Goal: Task Accomplishment & Management: Manage account settings

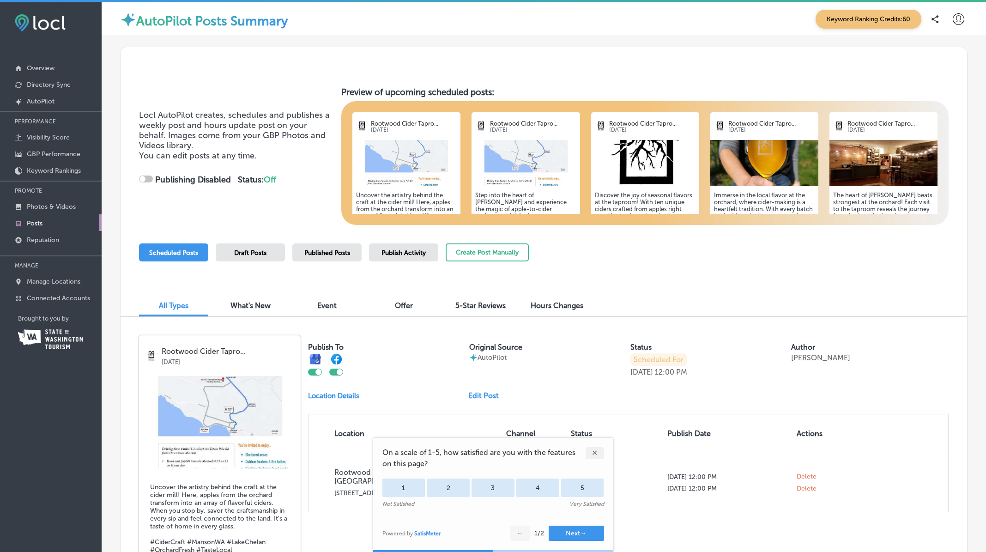
checkbox input "true"
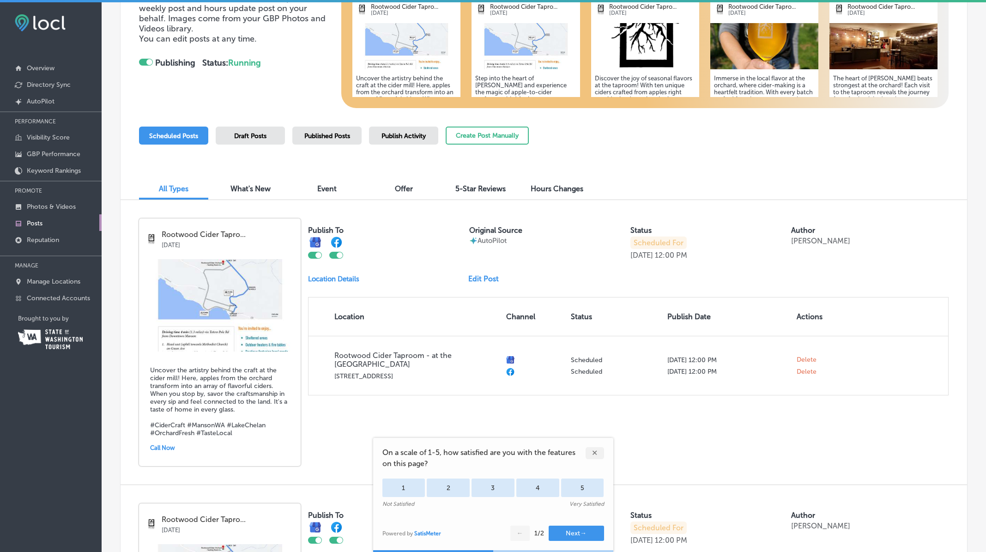
scroll to position [119, 0]
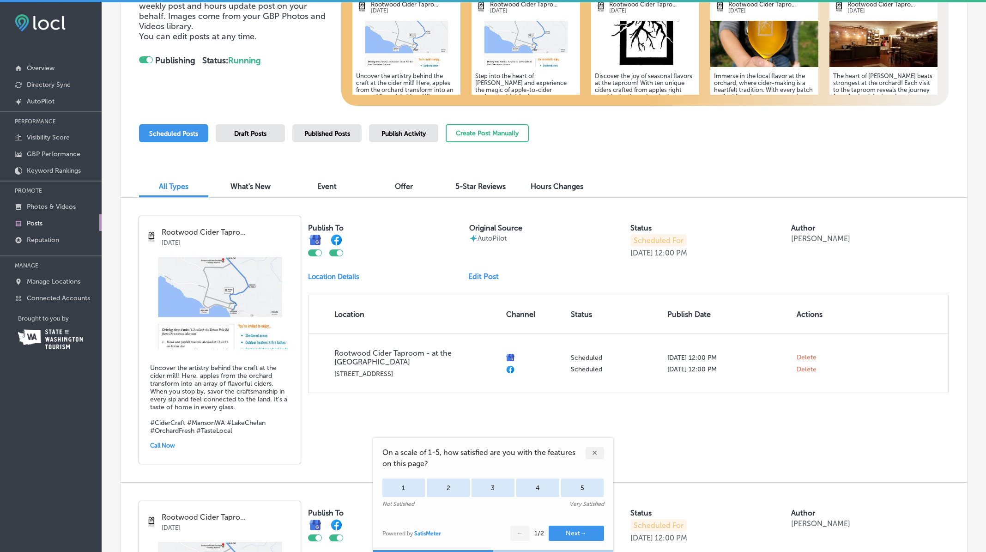
click at [484, 275] on link "Edit Post" at bounding box center [487, 276] width 38 height 9
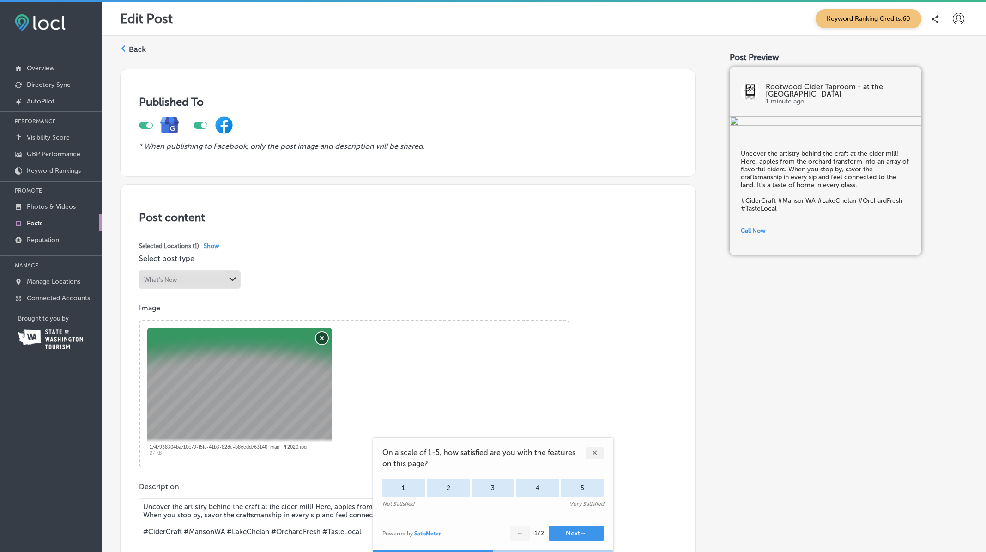
click at [322, 339] on button "Remove" at bounding box center [322, 338] width 12 height 12
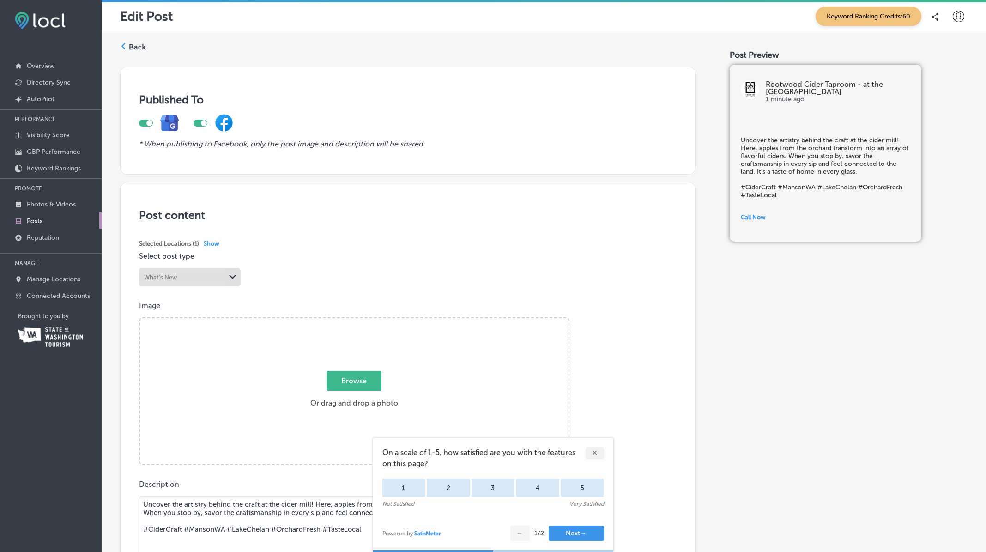
click at [123, 47] on icon at bounding box center [123, 46] width 6 height 6
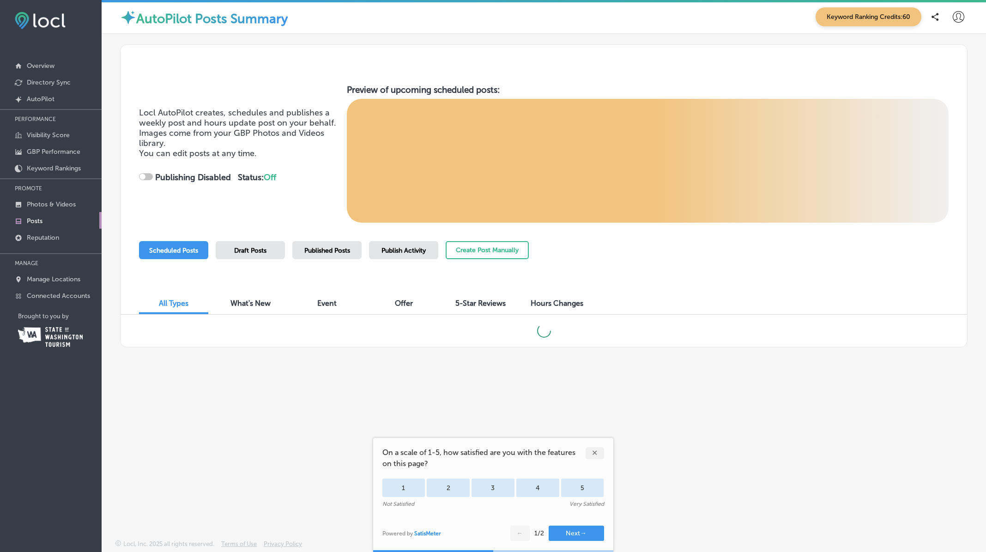
checkbox input "true"
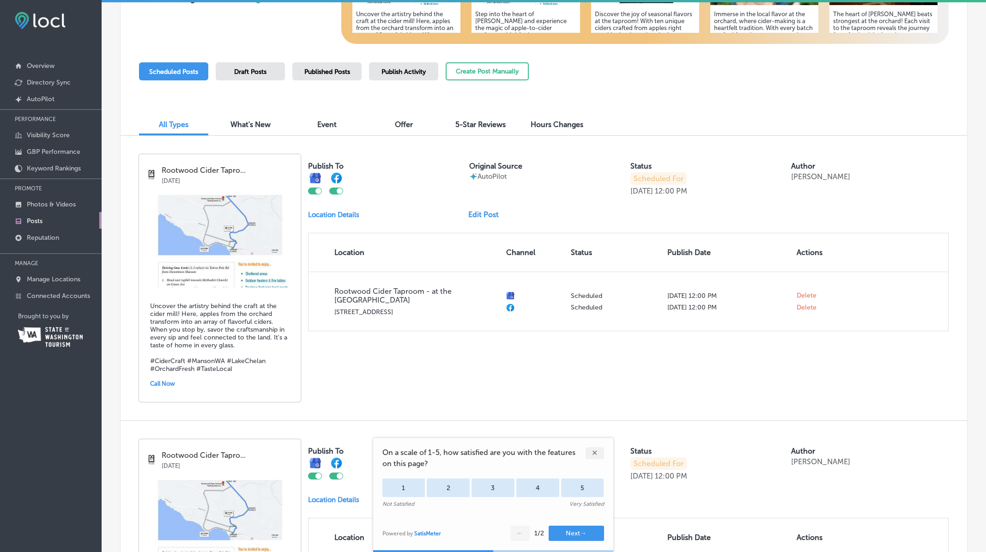
scroll to position [196, 0]
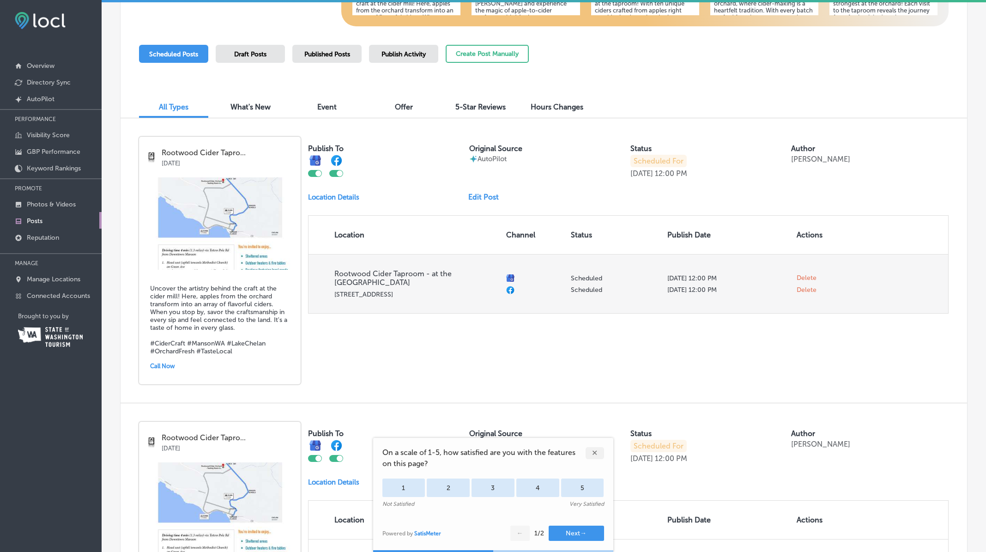
click at [803, 274] on span "Delete" at bounding box center [807, 278] width 20 height 8
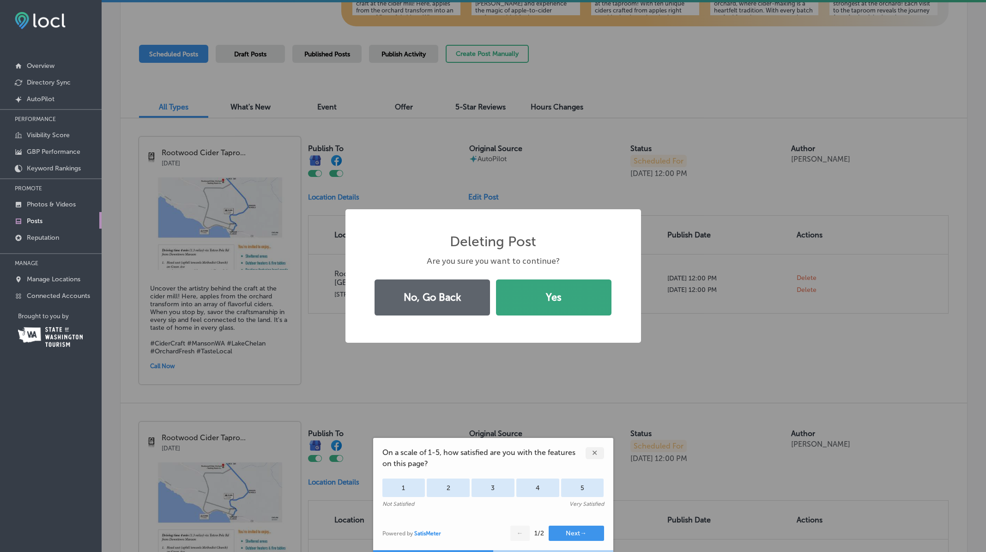
click at [537, 299] on button "Yes" at bounding box center [553, 297] width 115 height 36
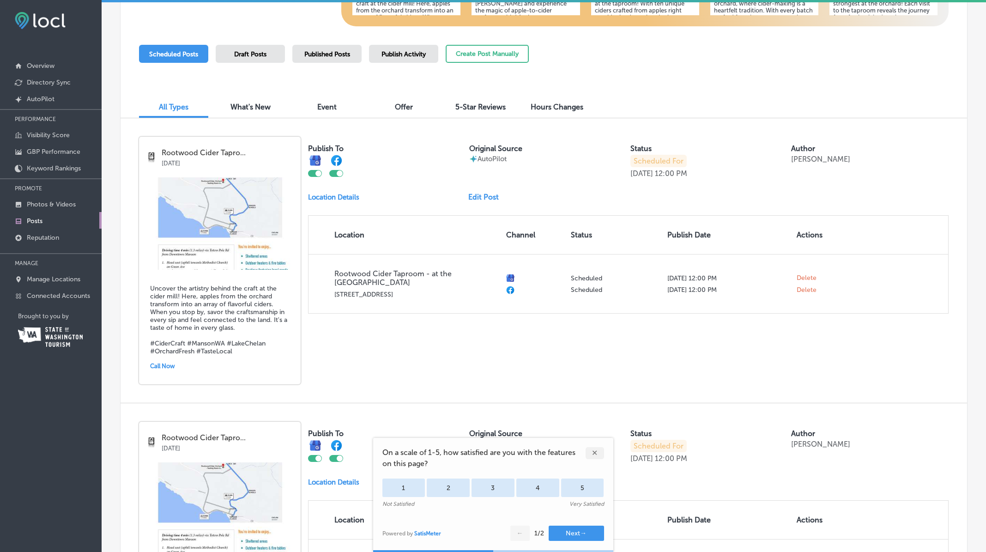
checkbox input "false"
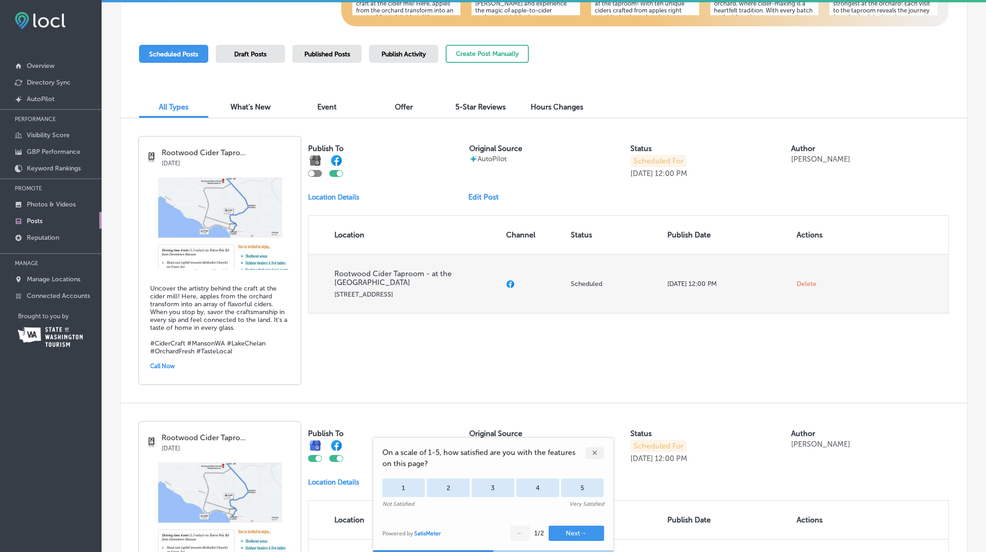
click at [804, 280] on span "Delete" at bounding box center [807, 284] width 20 height 8
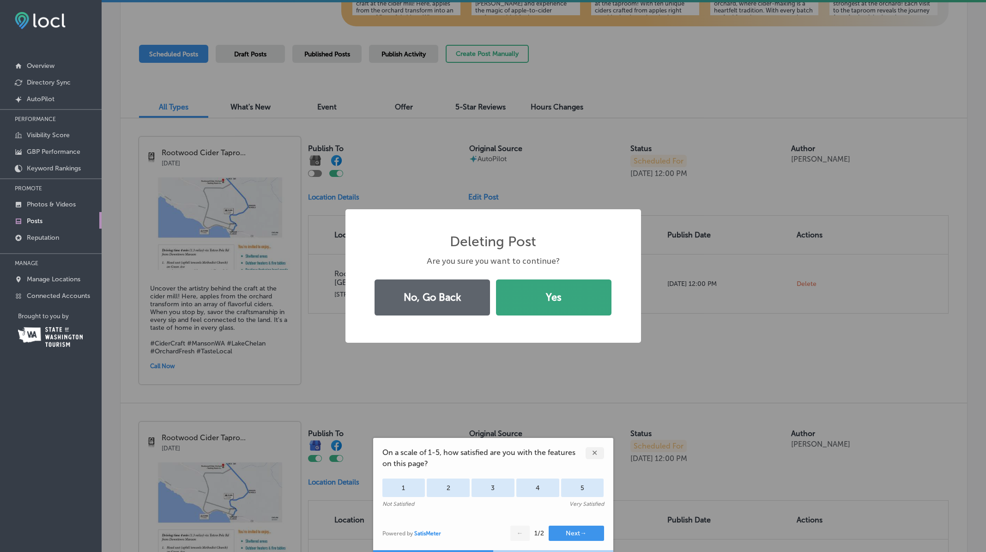
click at [582, 300] on button "Yes" at bounding box center [553, 297] width 115 height 36
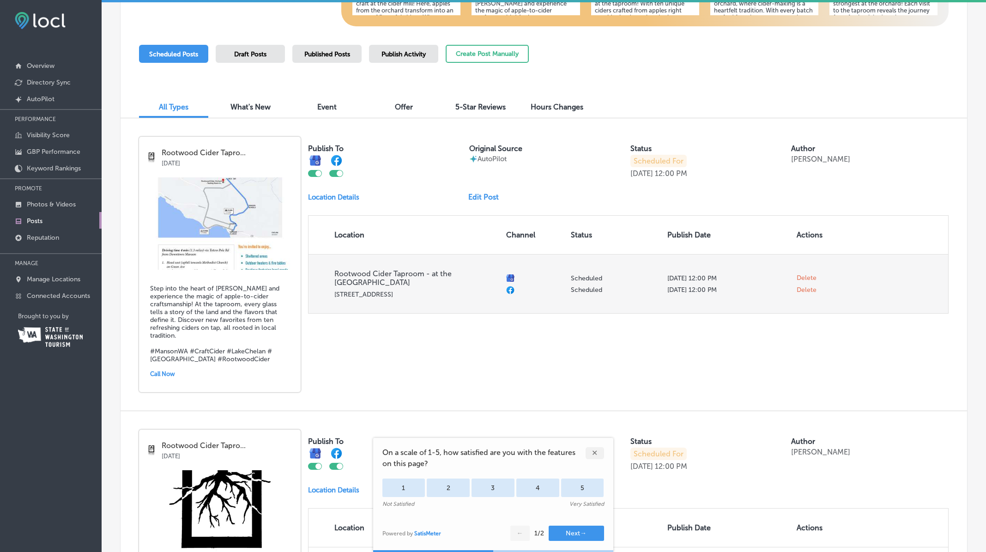
click at [802, 286] on span "Delete" at bounding box center [807, 290] width 20 height 8
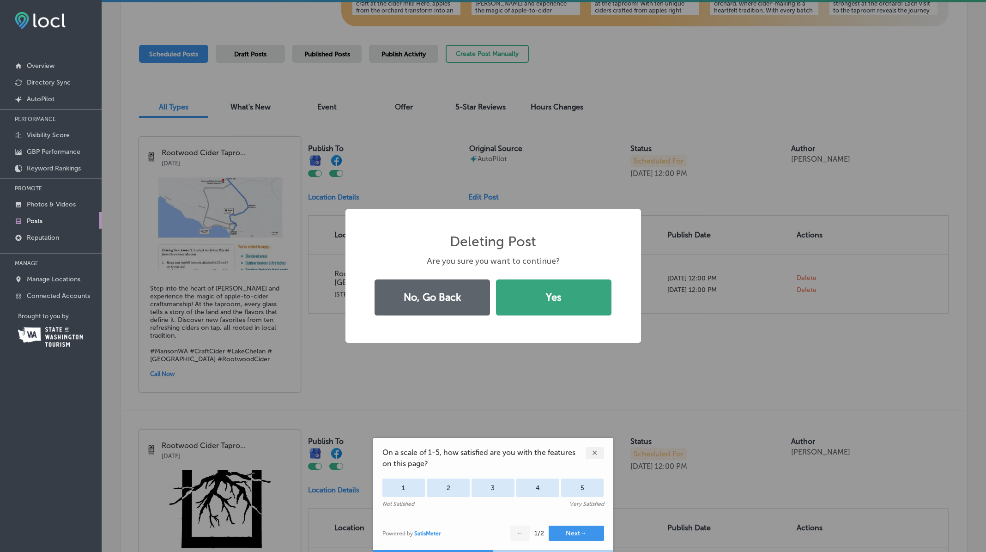
click at [554, 302] on button "Yes" at bounding box center [553, 297] width 115 height 36
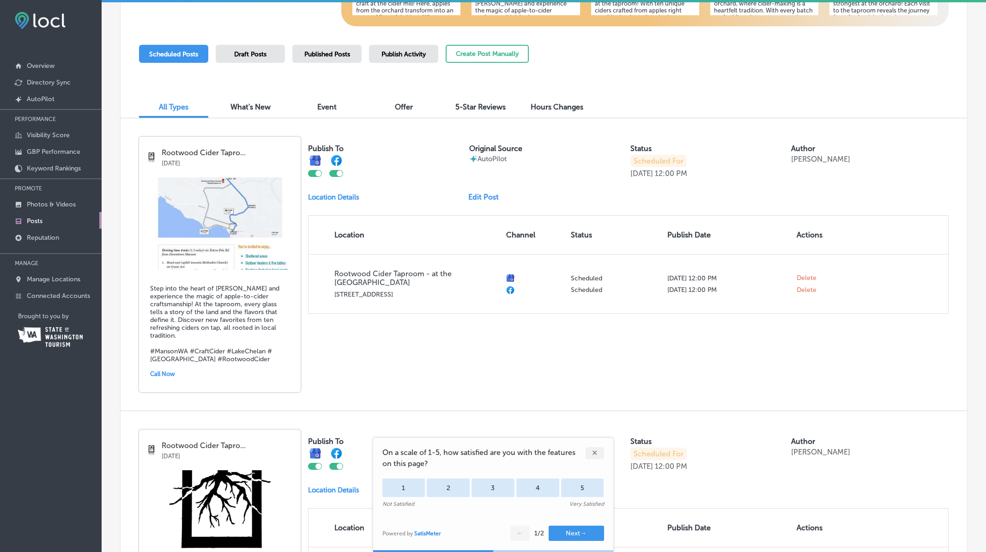
checkbox input "false"
click at [201, 238] on img at bounding box center [220, 223] width 162 height 92
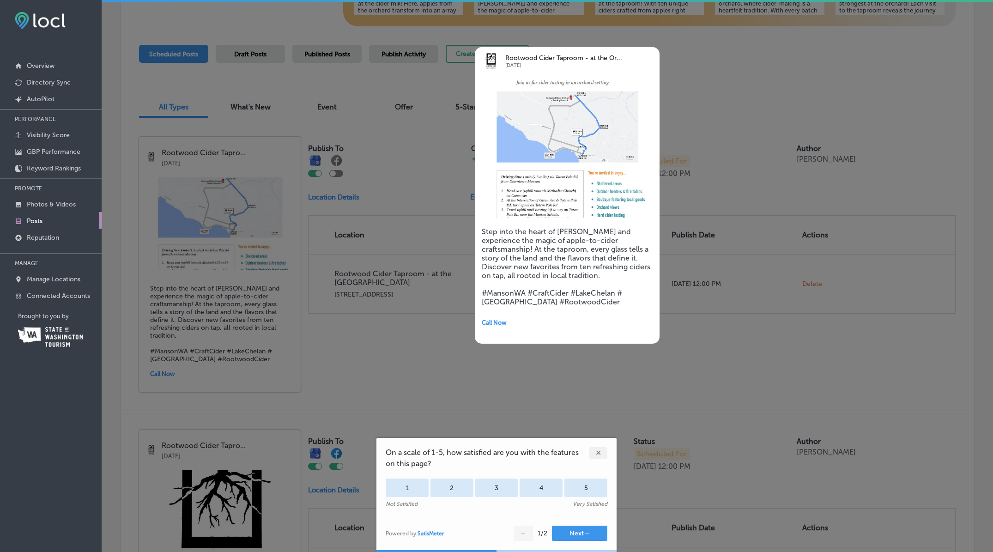
click at [731, 248] on div at bounding box center [496, 276] width 993 height 552
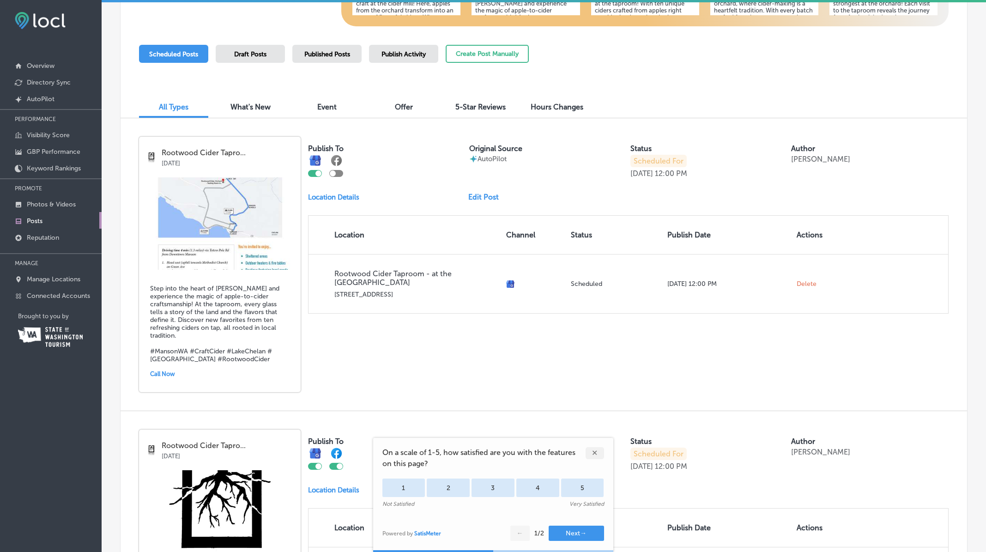
click at [479, 195] on link "Edit Post" at bounding box center [487, 197] width 38 height 9
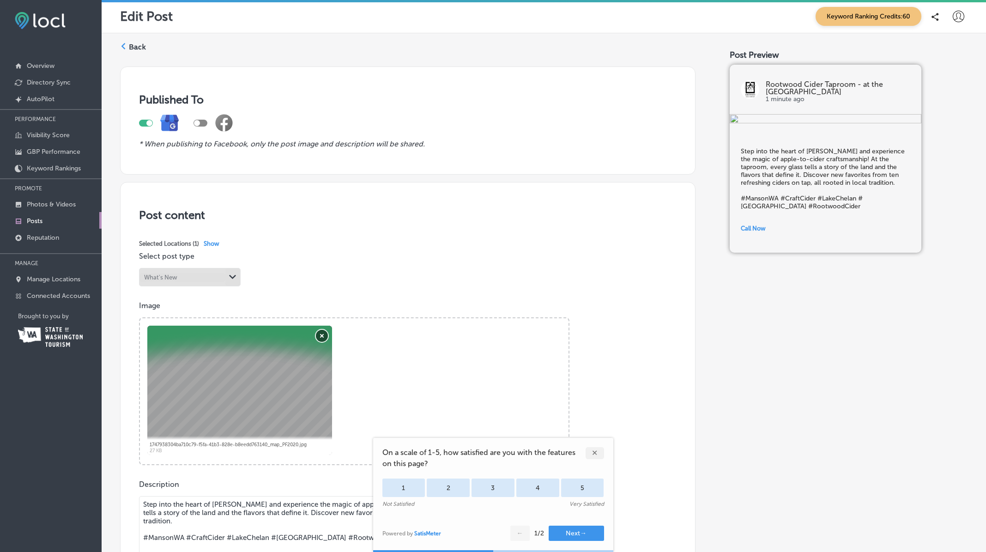
click at [321, 332] on button "Remove" at bounding box center [322, 336] width 12 height 12
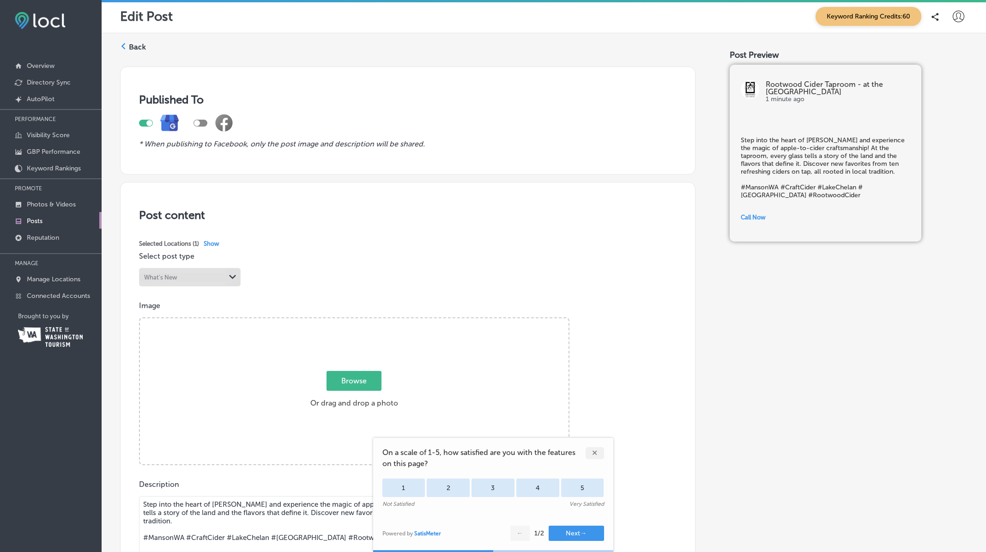
click at [349, 383] on span "Browse" at bounding box center [353, 381] width 55 height 20
click at [349, 321] on input "Browse Or drag and drop a photo" at bounding box center [354, 319] width 429 height 3
type input "C:\fakepath\IMG_0632-EDIT.jpg"
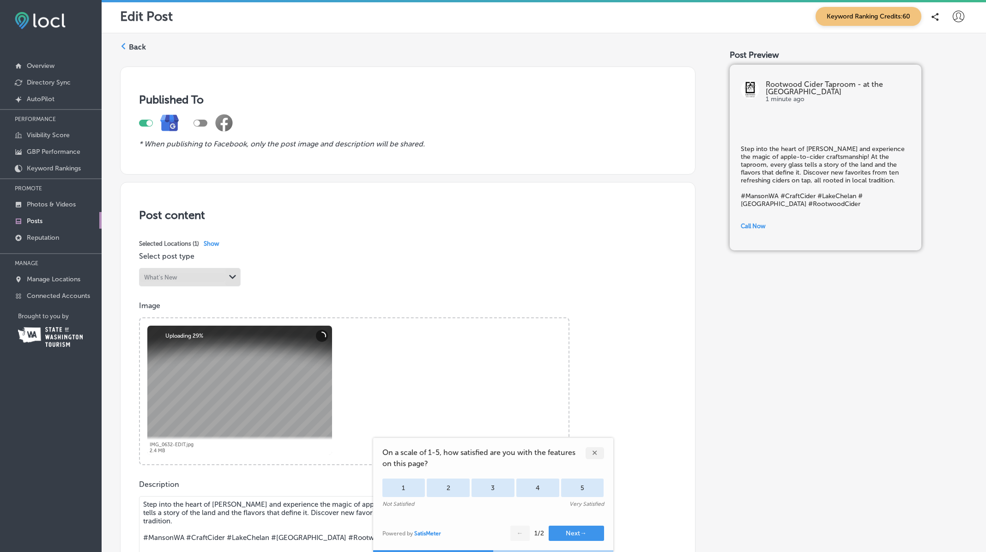
click at [592, 451] on div "✕" at bounding box center [595, 453] width 18 height 12
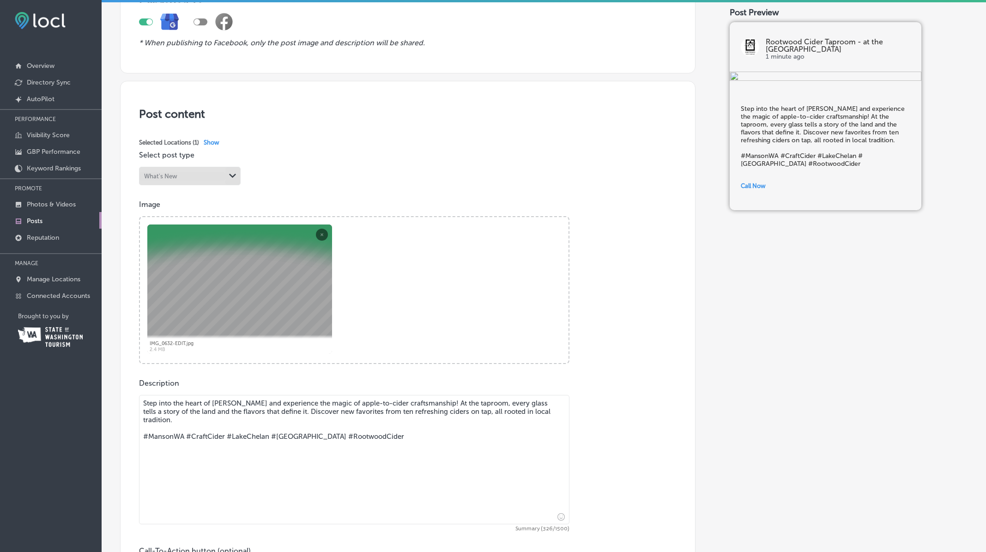
scroll to position [277, 0]
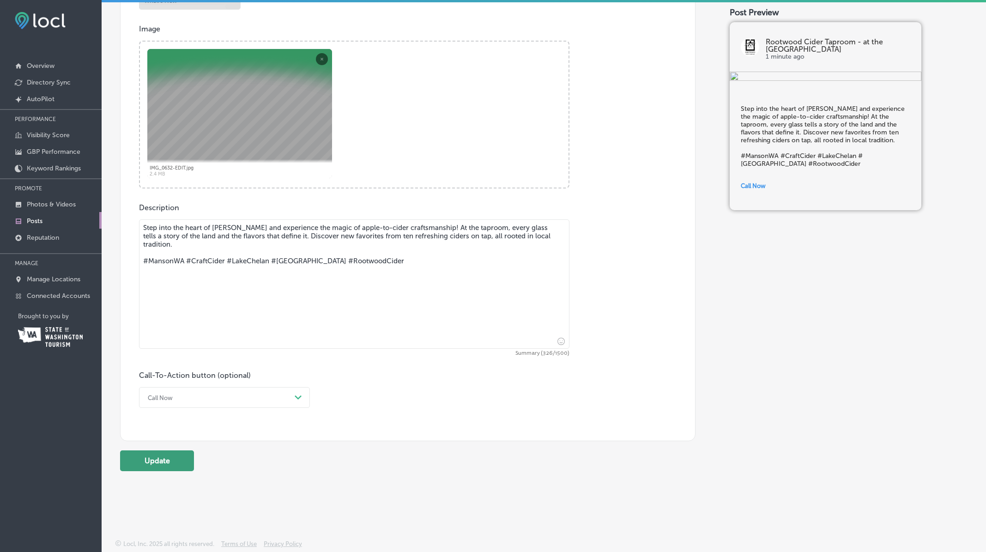
click at [165, 464] on button "Update" at bounding box center [157, 460] width 74 height 21
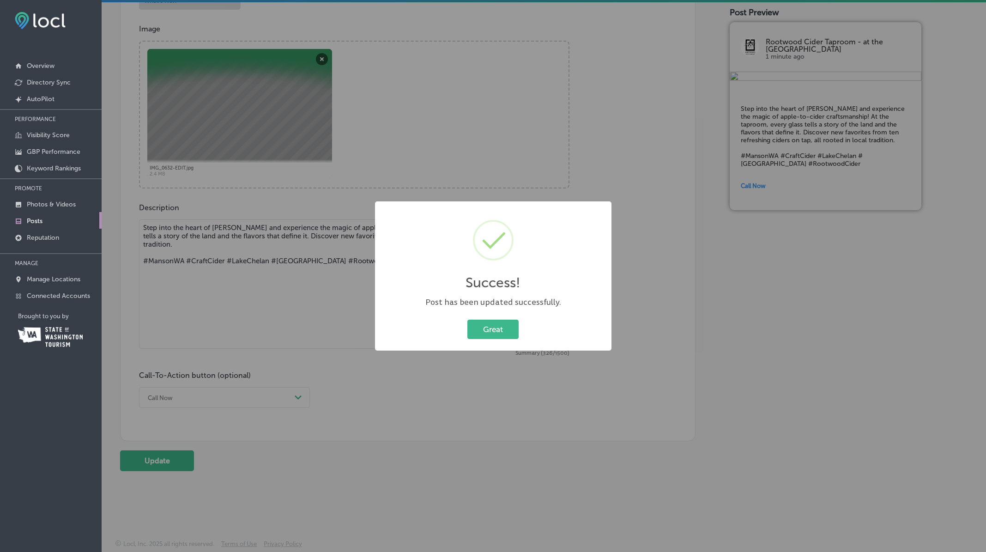
scroll to position [0, 0]
click at [504, 332] on button "Great" at bounding box center [492, 329] width 51 height 19
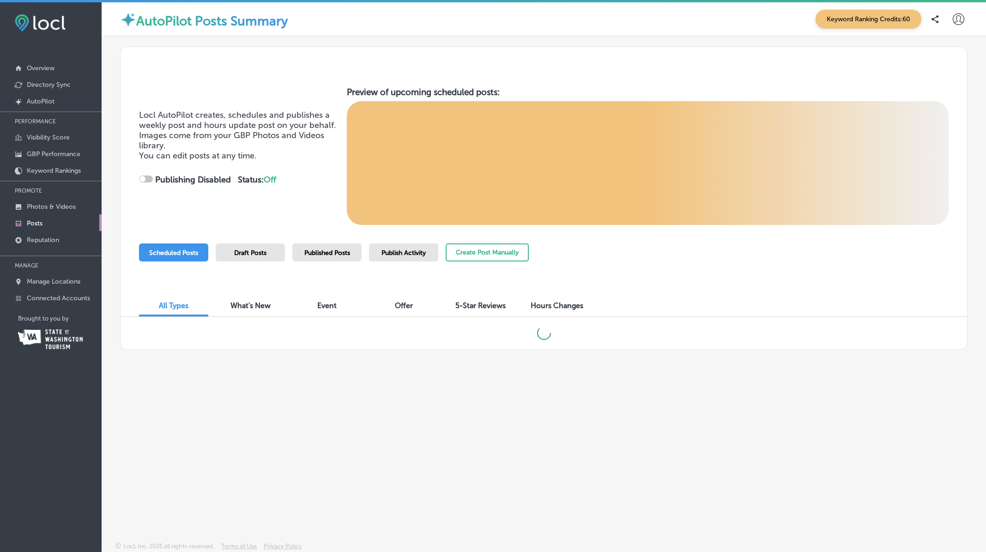
checkbox input "true"
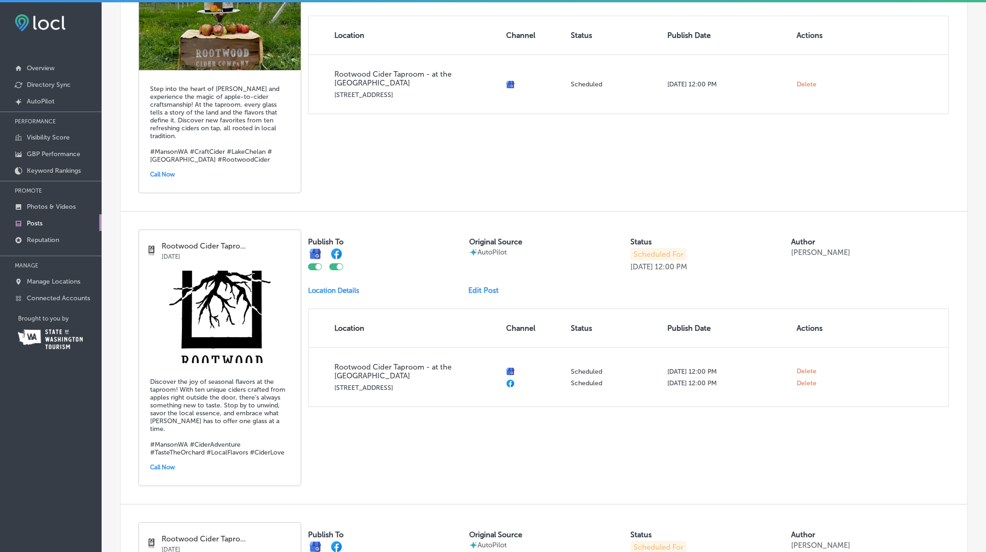
scroll to position [417, 0]
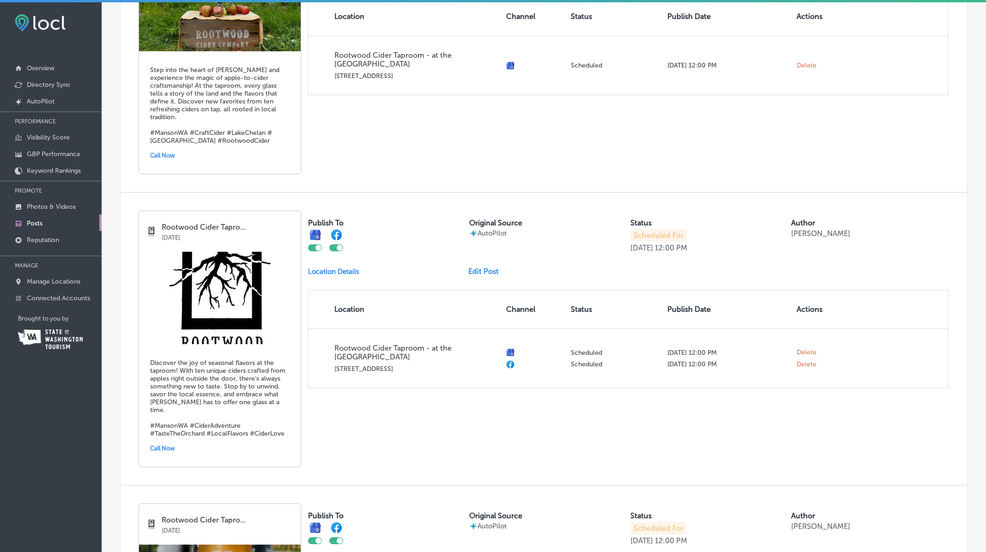
click at [486, 267] on link "Edit Post" at bounding box center [487, 271] width 38 height 9
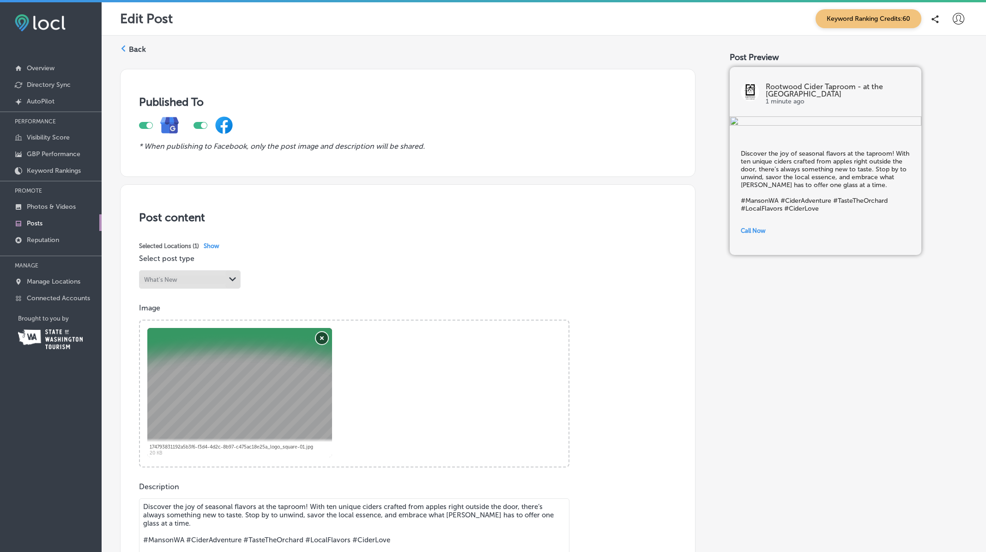
click at [319, 340] on button "Remove" at bounding box center [322, 338] width 12 height 12
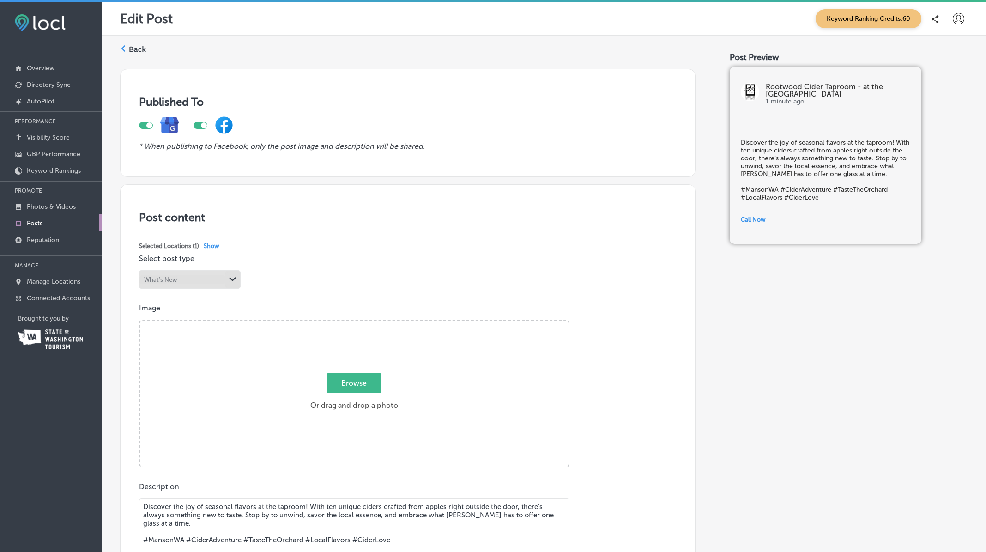
click at [354, 384] on span "Browse" at bounding box center [353, 383] width 55 height 20
click at [354, 323] on input "Browse Or drag and drop a photo" at bounding box center [354, 321] width 429 height 3
type input "C:\fakepath\IMG_4511.JPG"
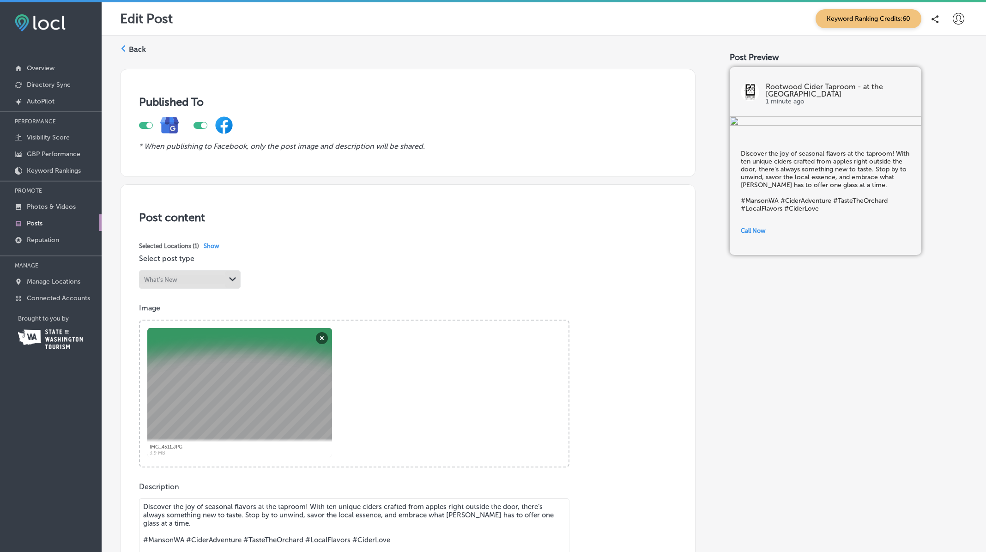
click at [129, 46] on label "Back" at bounding box center [137, 49] width 17 height 10
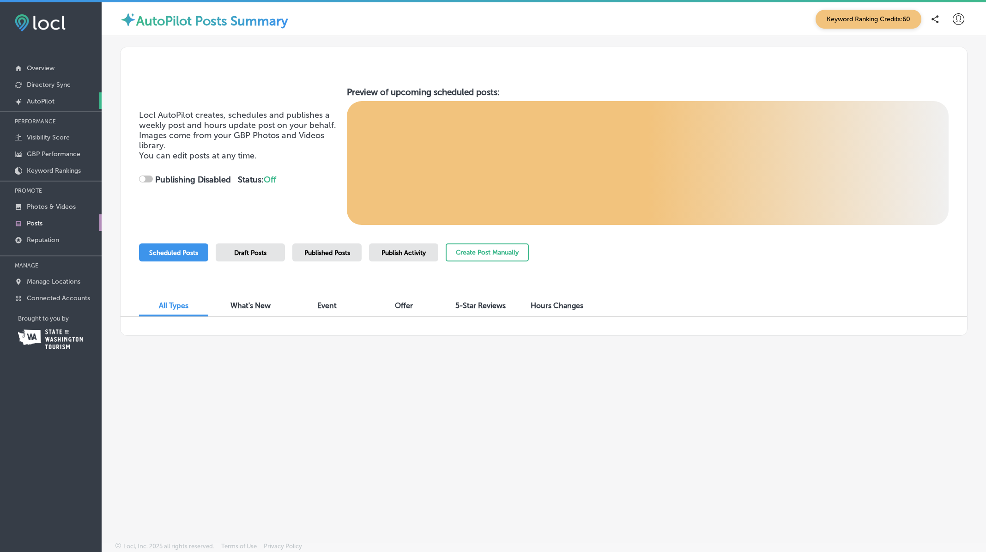
checkbox input "true"
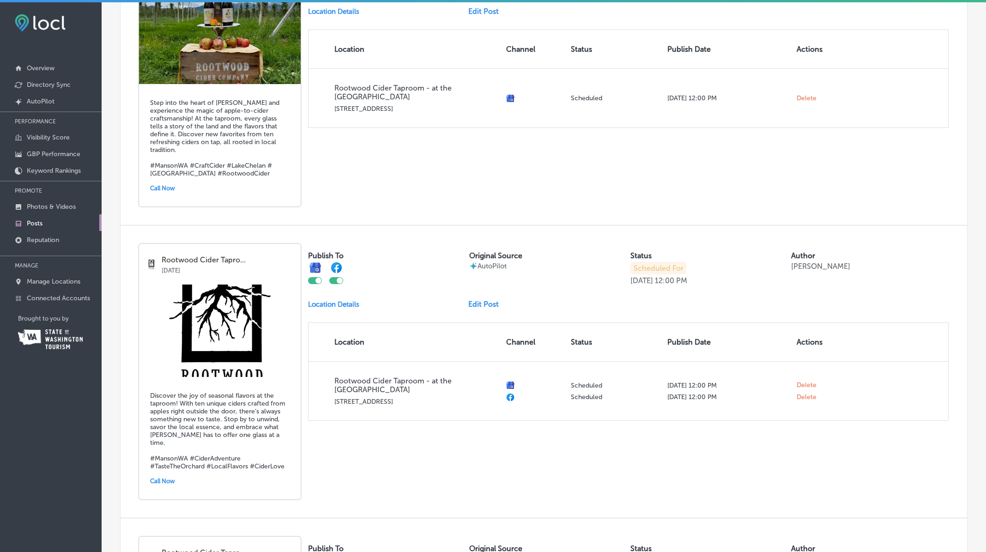
scroll to position [471, 0]
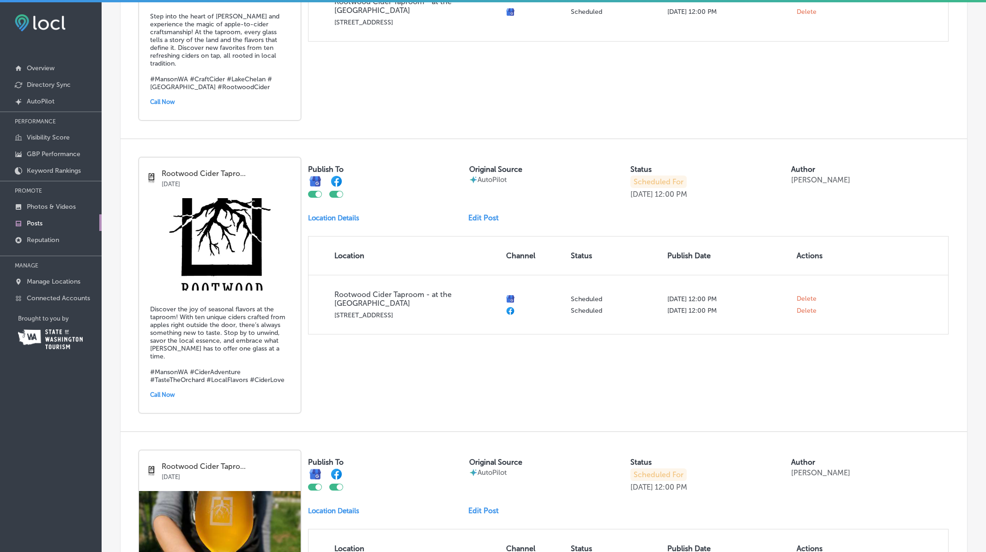
click at [478, 213] on link "Edit Post" at bounding box center [487, 217] width 38 height 9
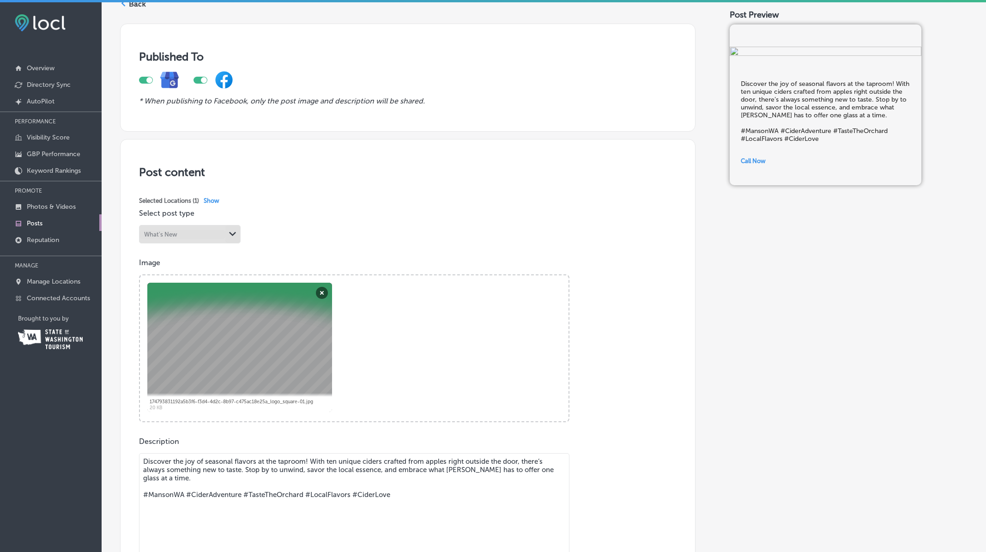
scroll to position [67, 0]
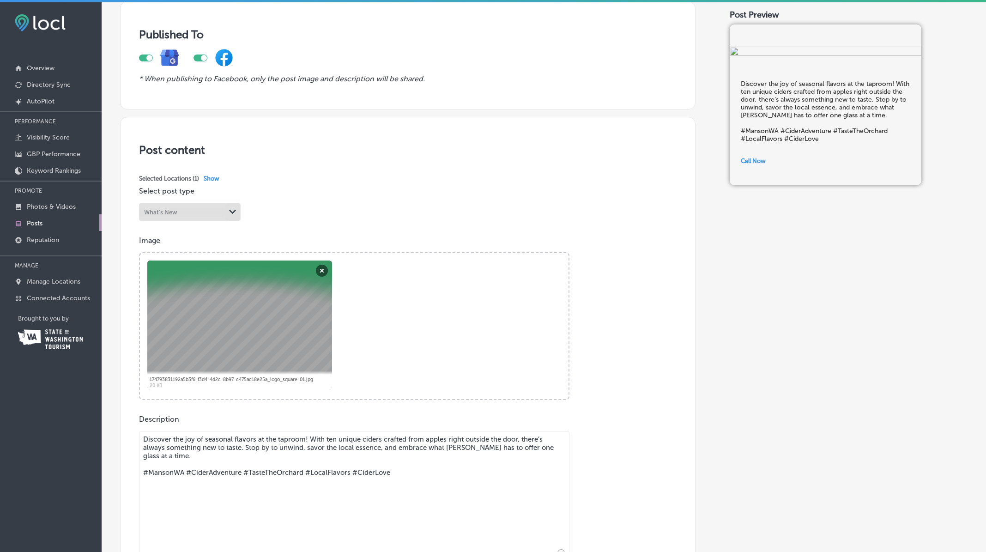
click at [261, 308] on div at bounding box center [239, 324] width 185 height 129
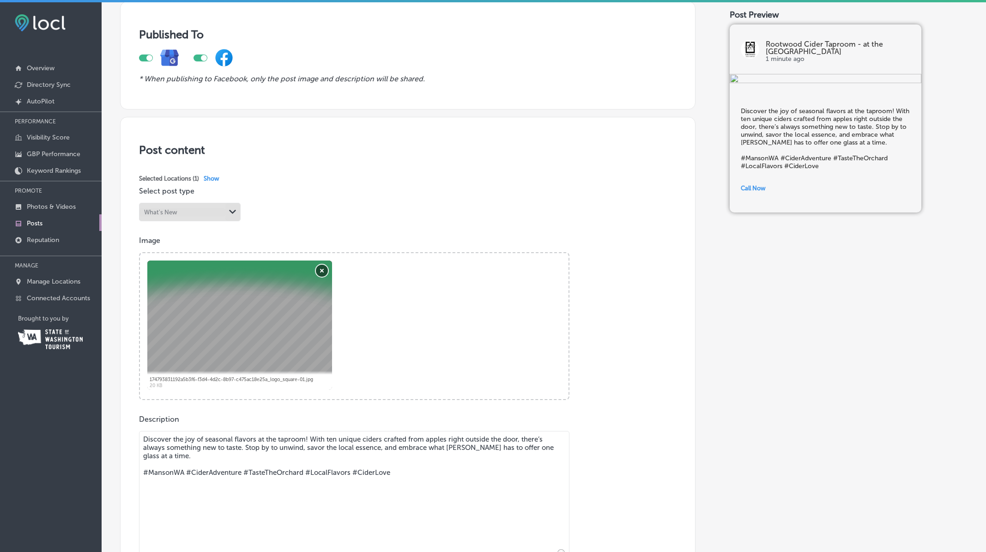
click at [320, 270] on button "Remove" at bounding box center [322, 271] width 12 height 12
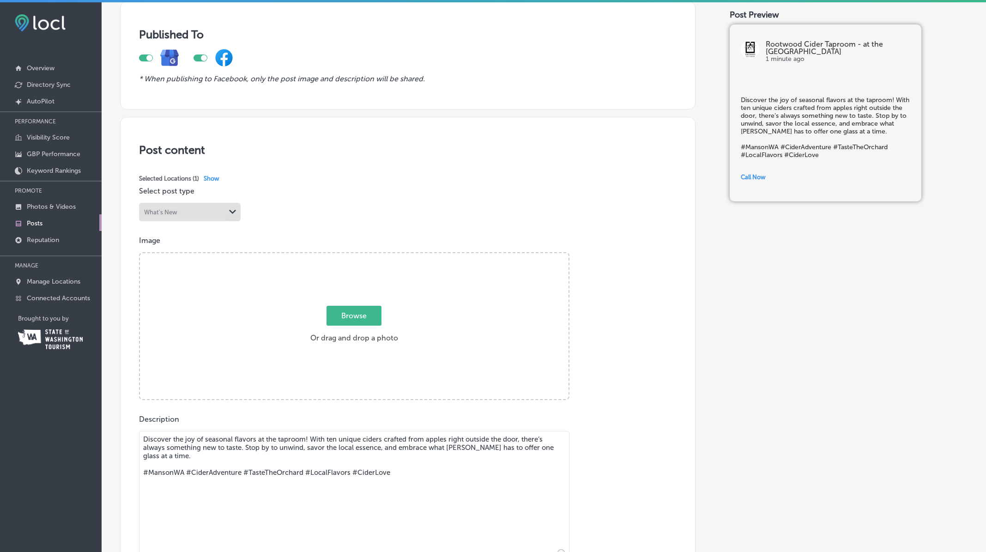
click at [356, 321] on span "Browse" at bounding box center [353, 316] width 55 height 20
click at [356, 256] on input "Browse Or drag and drop a photo" at bounding box center [354, 254] width 429 height 3
type input "C:\fakepath\IMG_4511.JPG"
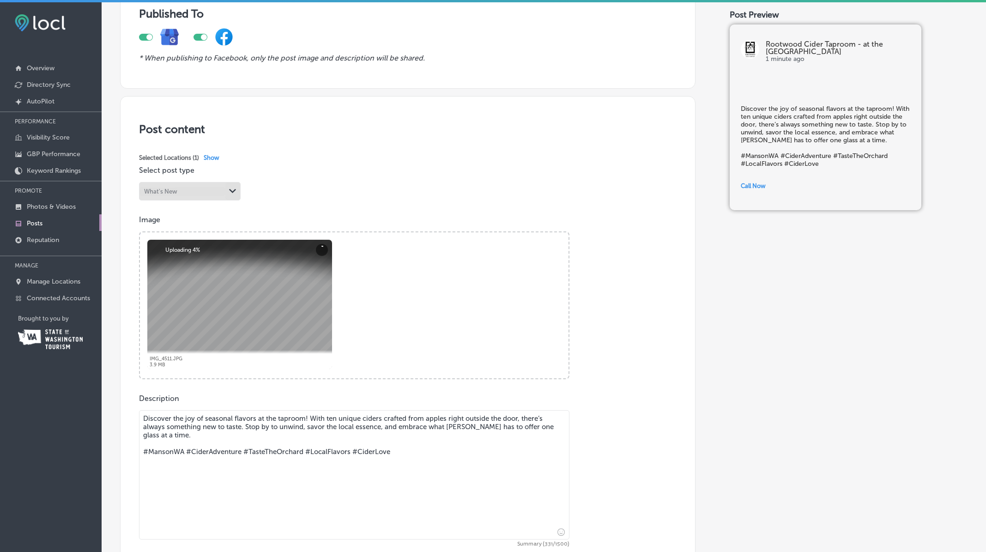
scroll to position [236, 0]
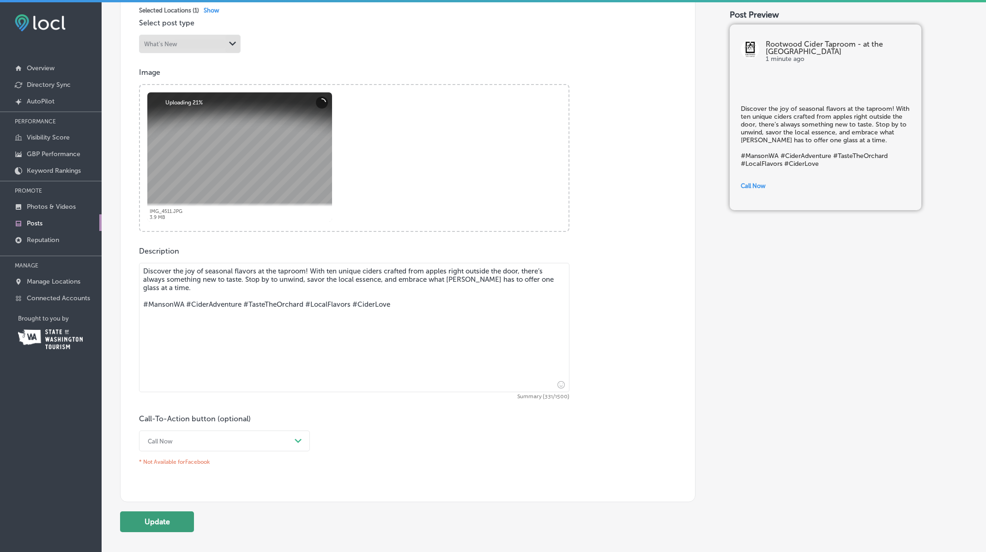
click at [159, 519] on button "Update" at bounding box center [157, 521] width 74 height 21
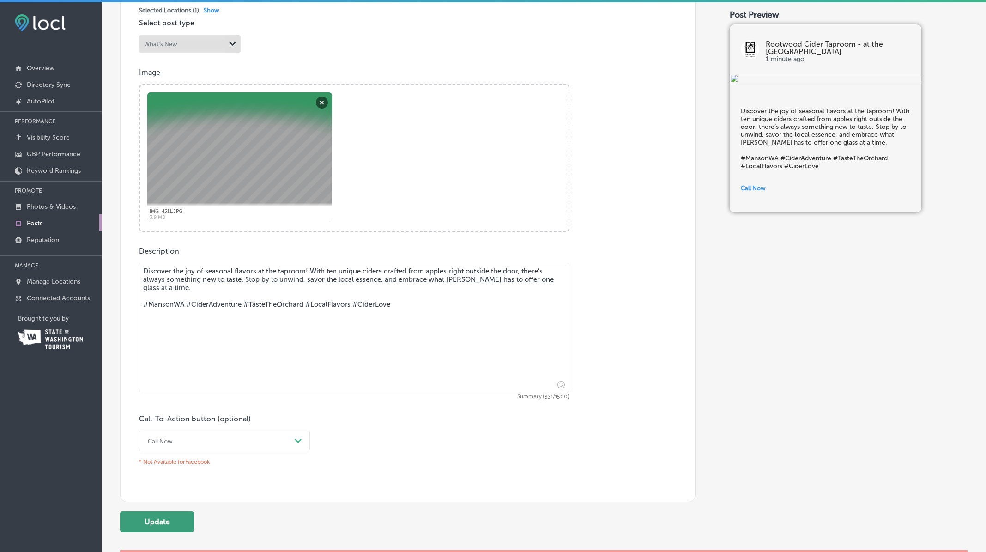
click at [146, 528] on button "Update" at bounding box center [157, 521] width 74 height 21
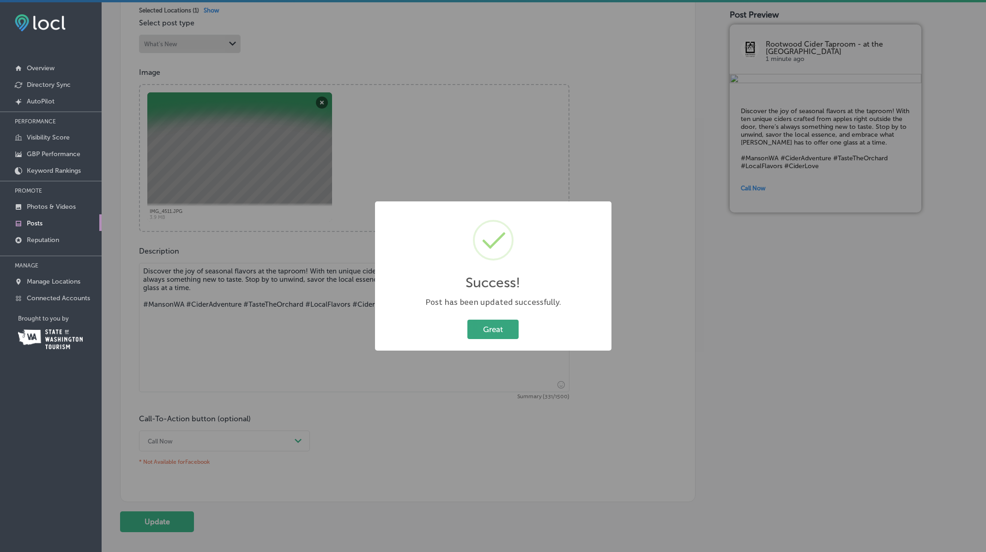
click at [495, 332] on button "Great" at bounding box center [492, 329] width 51 height 19
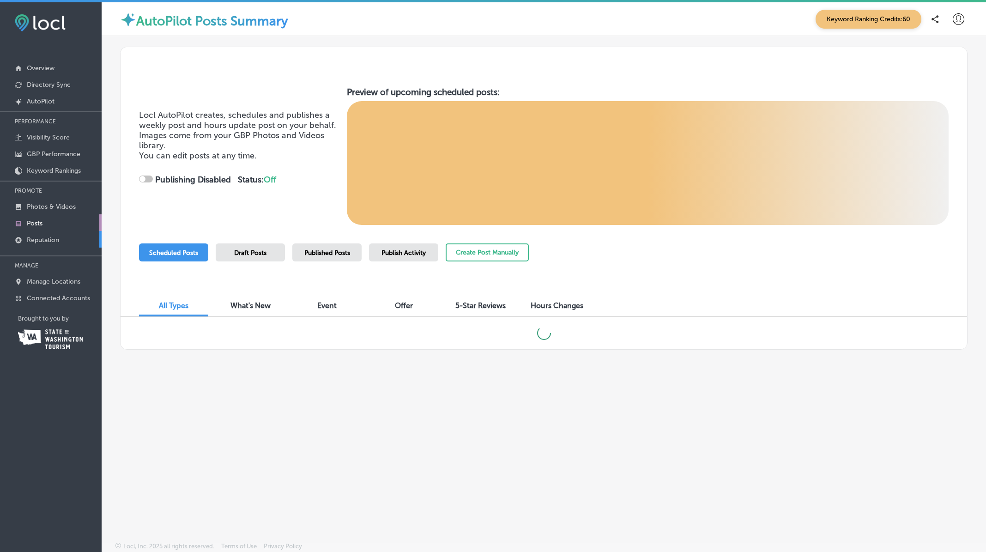
checkbox input "true"
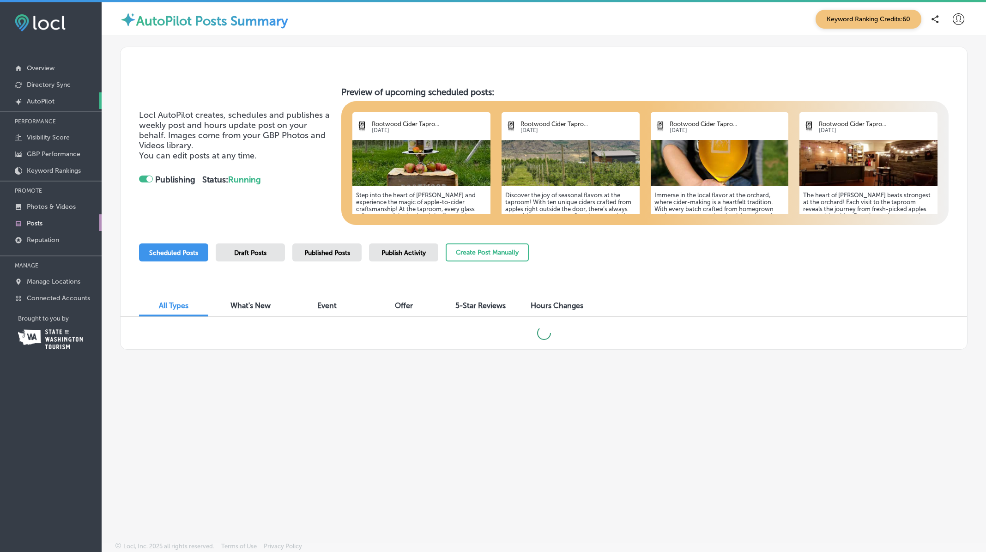
click at [52, 101] on p "AutoPilot" at bounding box center [41, 101] width 28 height 8
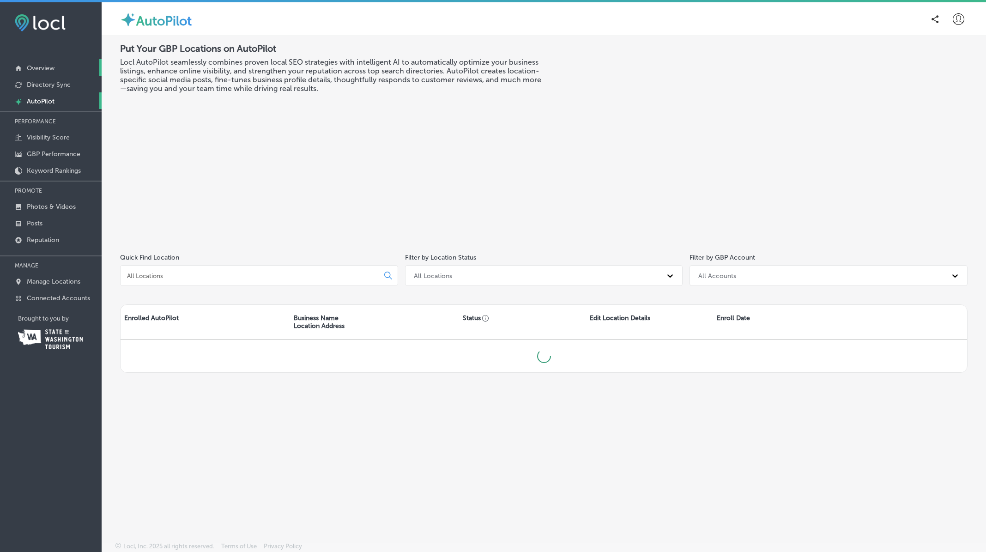
click at [44, 68] on p "Overview" at bounding box center [41, 68] width 28 height 8
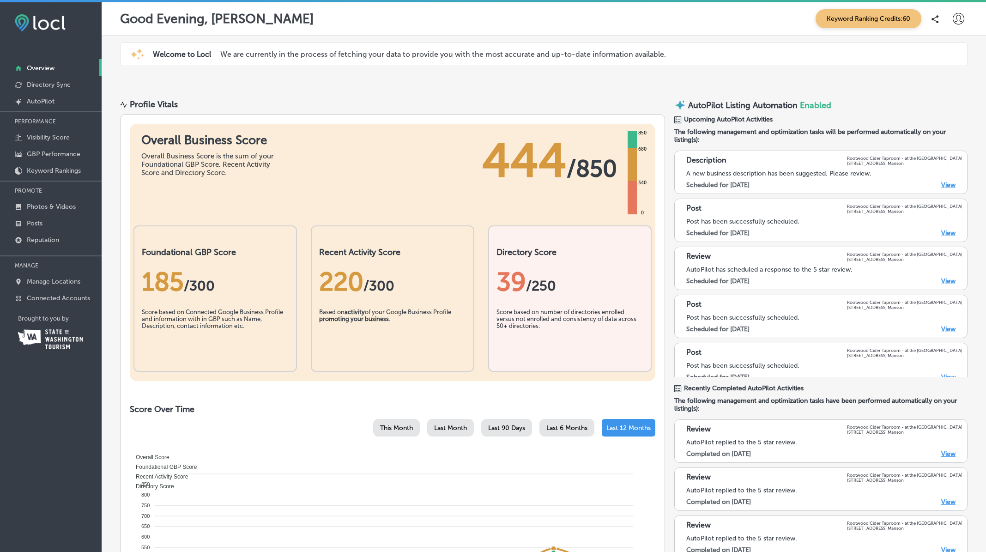
click at [942, 183] on link "View" at bounding box center [948, 185] width 14 height 8
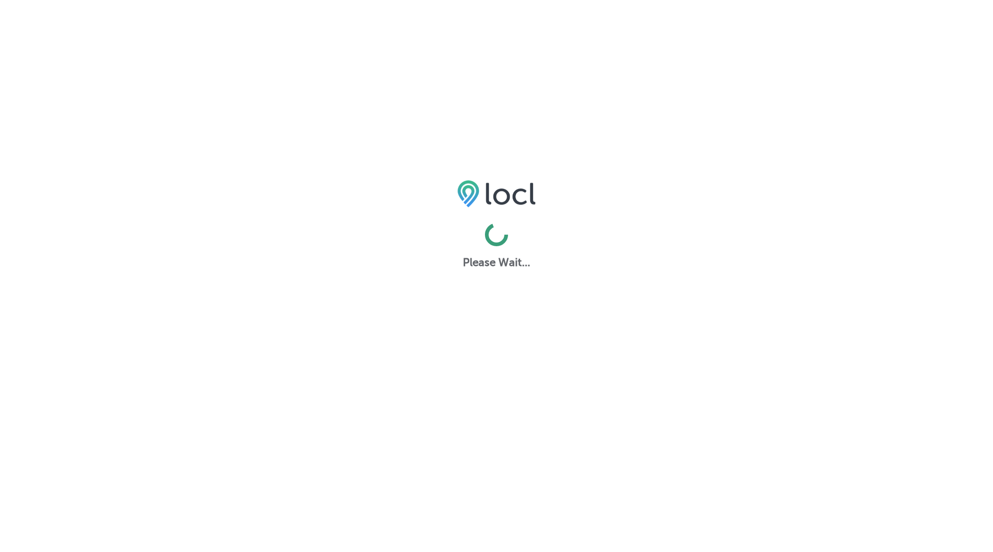
select select "US"
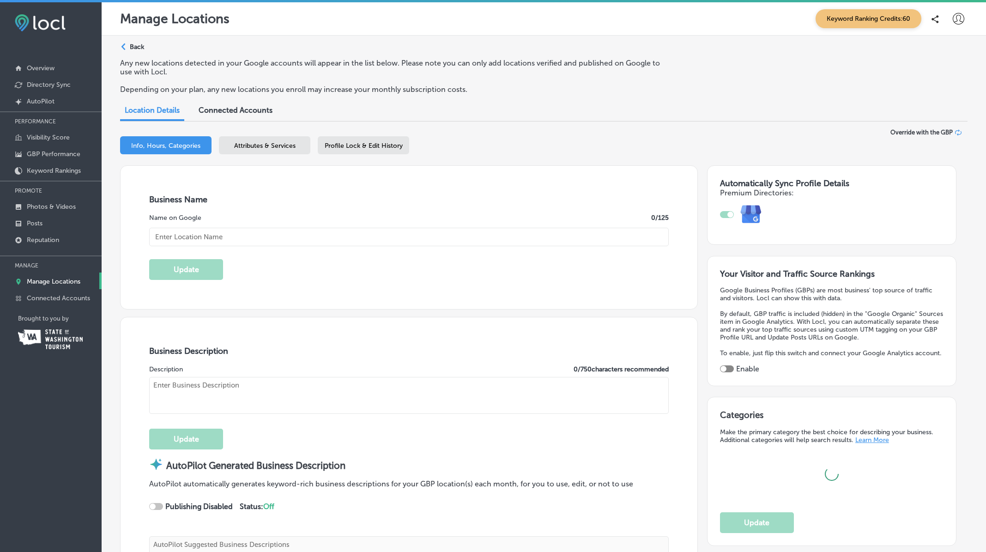
checkbox input "true"
type textarea "Discover Rootwood Cider Taproom - at the Orchard, where tradition meets innovat…"
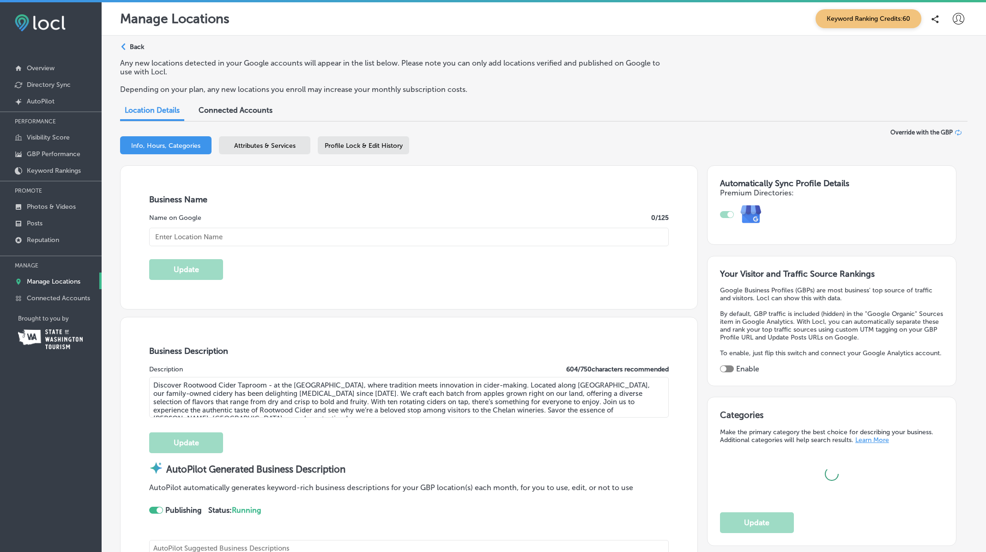
type textarea "Rootwood Cider Taproom - at the Orchard invites you to experience craft cider a…"
type input "[STREET_ADDRESS]"
type input "Manson"
type input "98831"
type input "US"
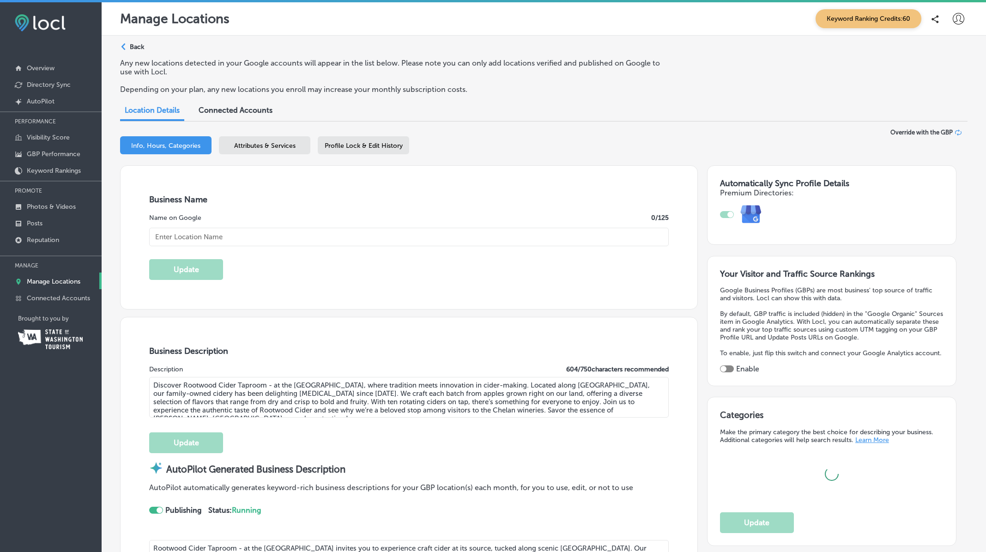
type input "http://rootwoodcider.com/"
type input "30"
type input "Rootwood Cider Taproom - at the [GEOGRAPHIC_DATA]"
type input "+1 509 888 0126"
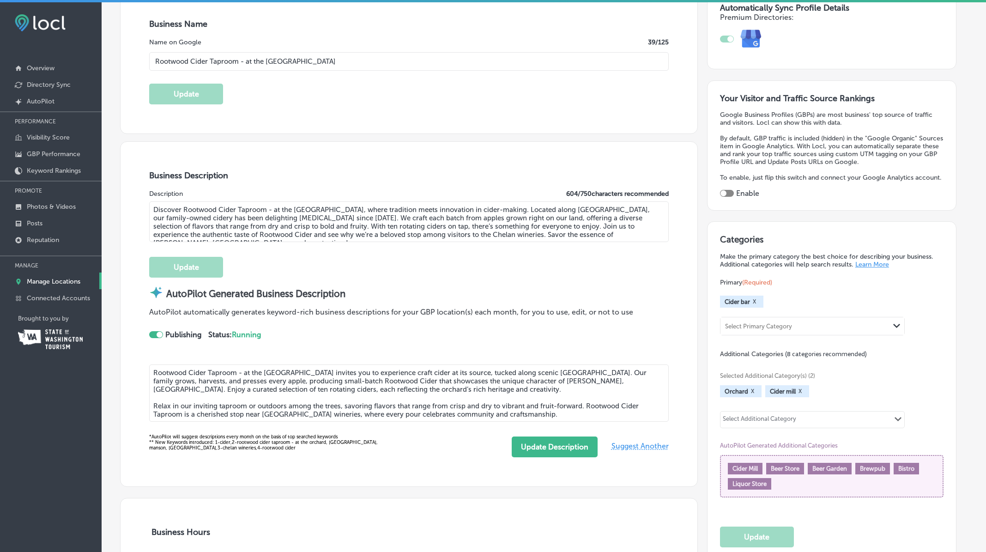
scroll to position [193, 0]
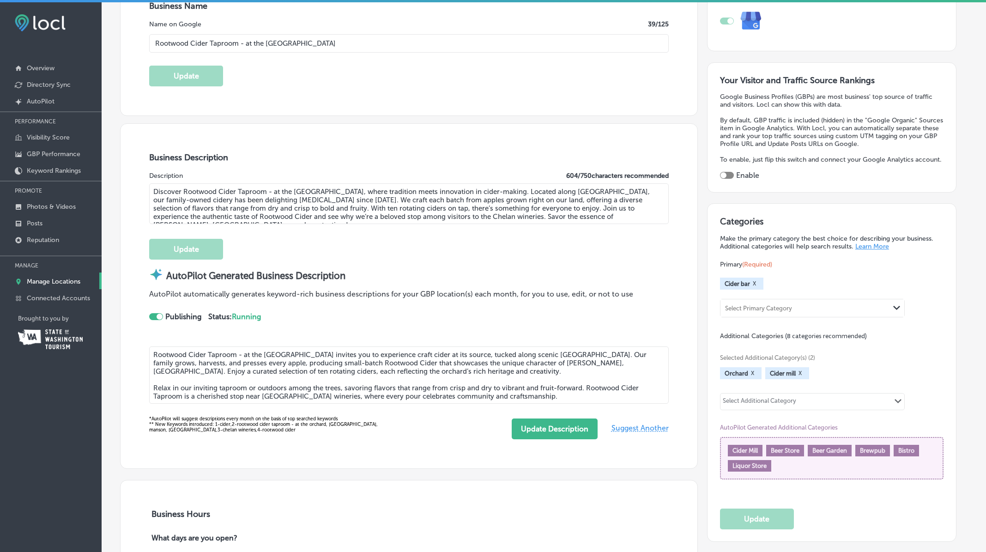
click at [573, 355] on textarea "Rootwood Cider Taproom - at the Orchard invites you to experience craft cider a…" at bounding box center [408, 374] width 519 height 57
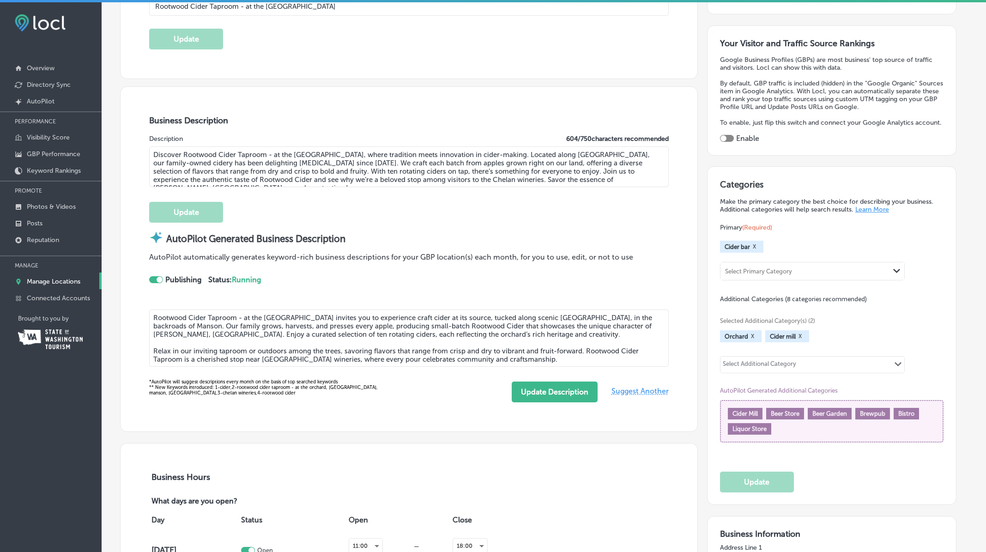
scroll to position [242, 0]
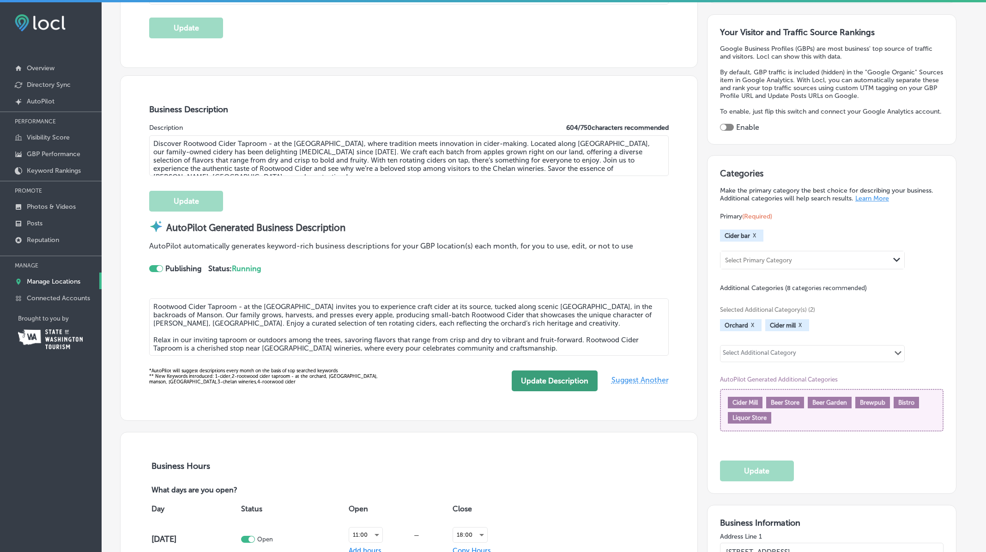
type textarea "Rootwood Cider Taproom - at the Orchard invites you to experience craft cider a…"
click at [551, 376] on button "Update Description" at bounding box center [555, 380] width 86 height 21
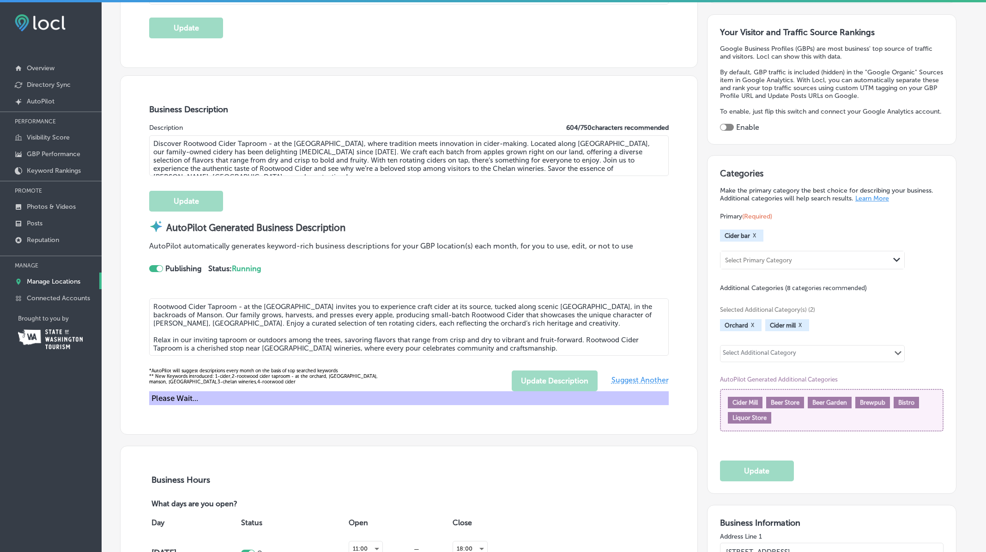
type textarea "Rootwood Cider Taproom - at the Orchard invites you to experience craft cider a…"
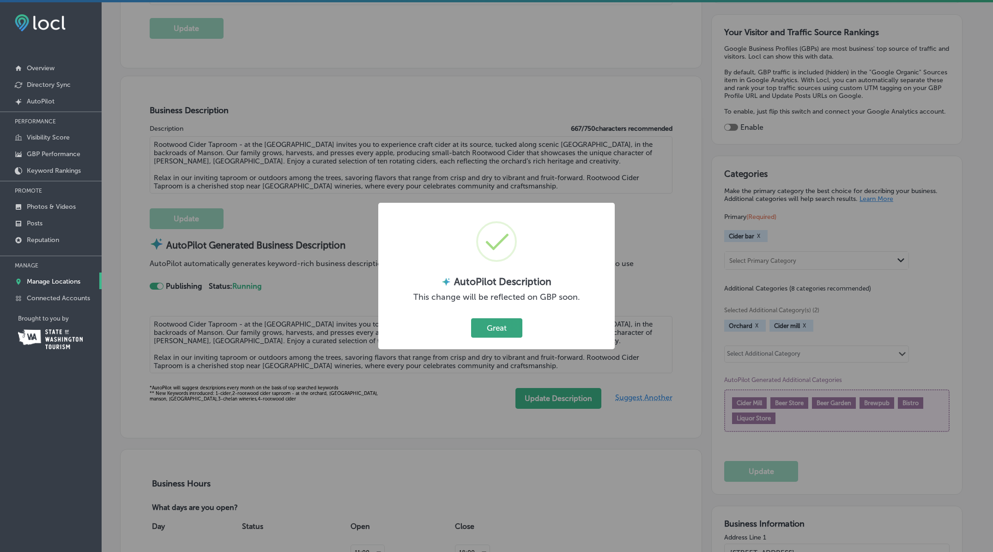
click at [502, 332] on button "Great" at bounding box center [496, 327] width 51 height 19
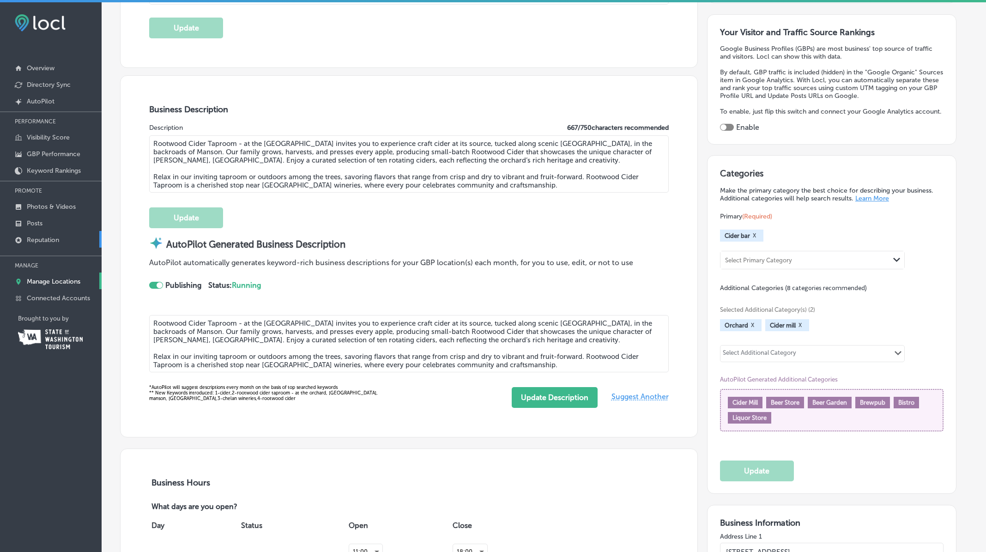
click at [52, 240] on p "Reputation" at bounding box center [43, 240] width 32 height 8
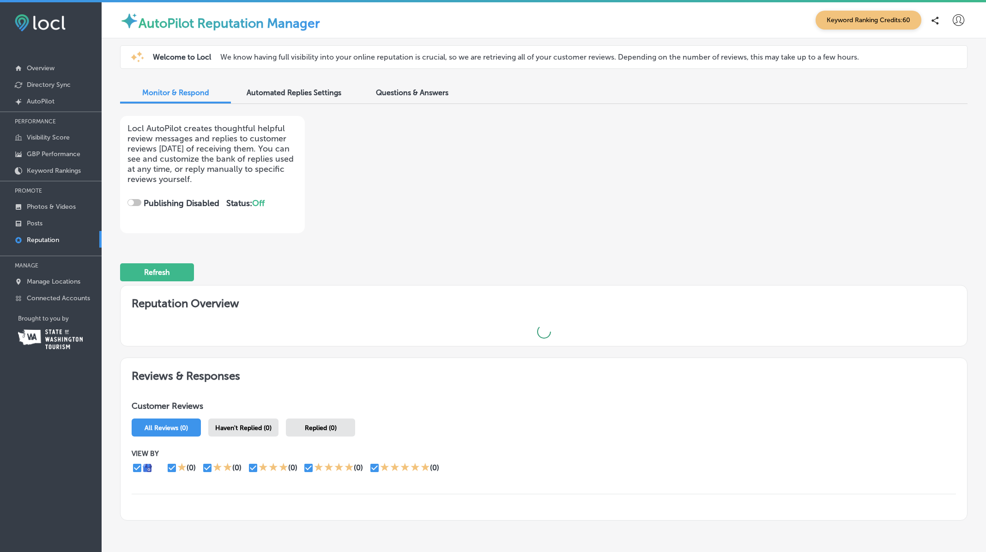
checkbox input "true"
